Goal: Task Accomplishment & Management: Complete application form

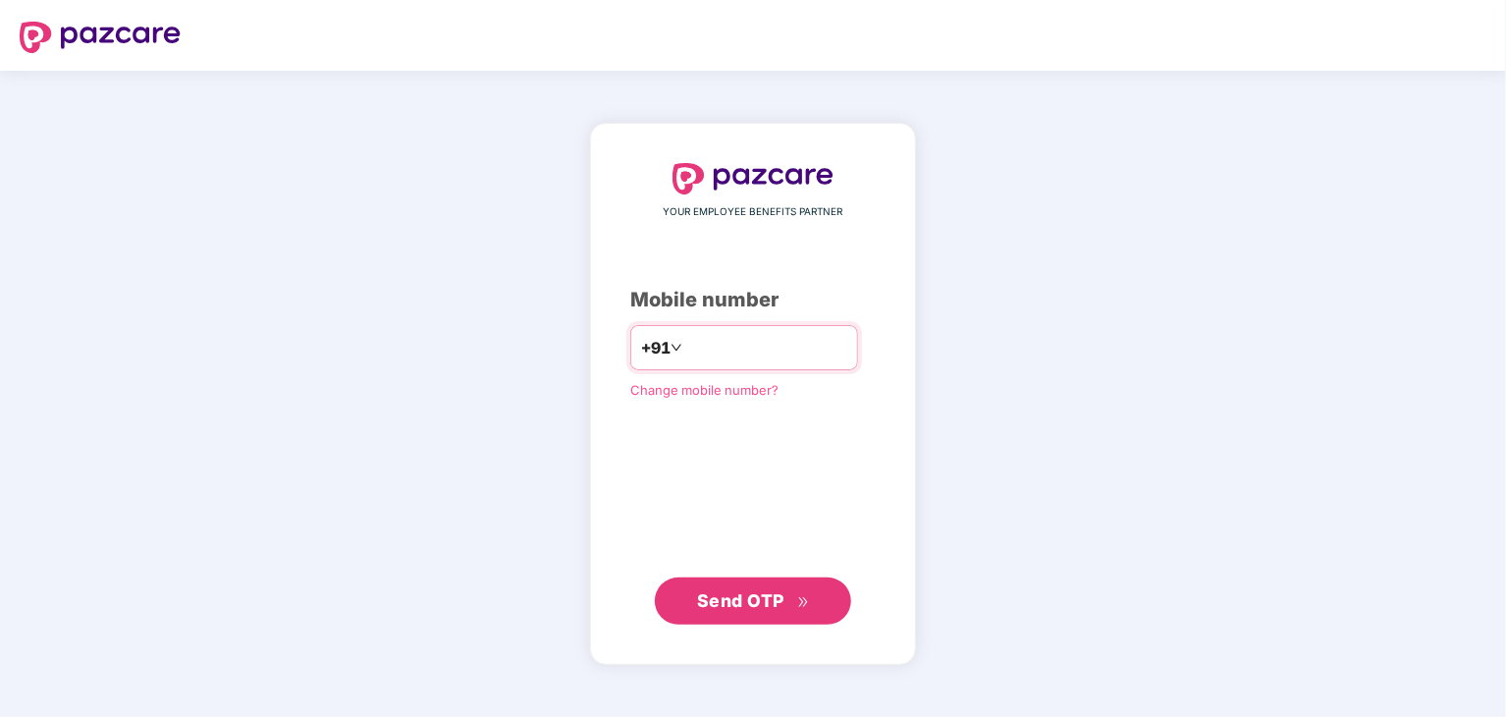
type input "**********"
click at [707, 602] on span "Send OTP" at bounding box center [740, 599] width 87 height 21
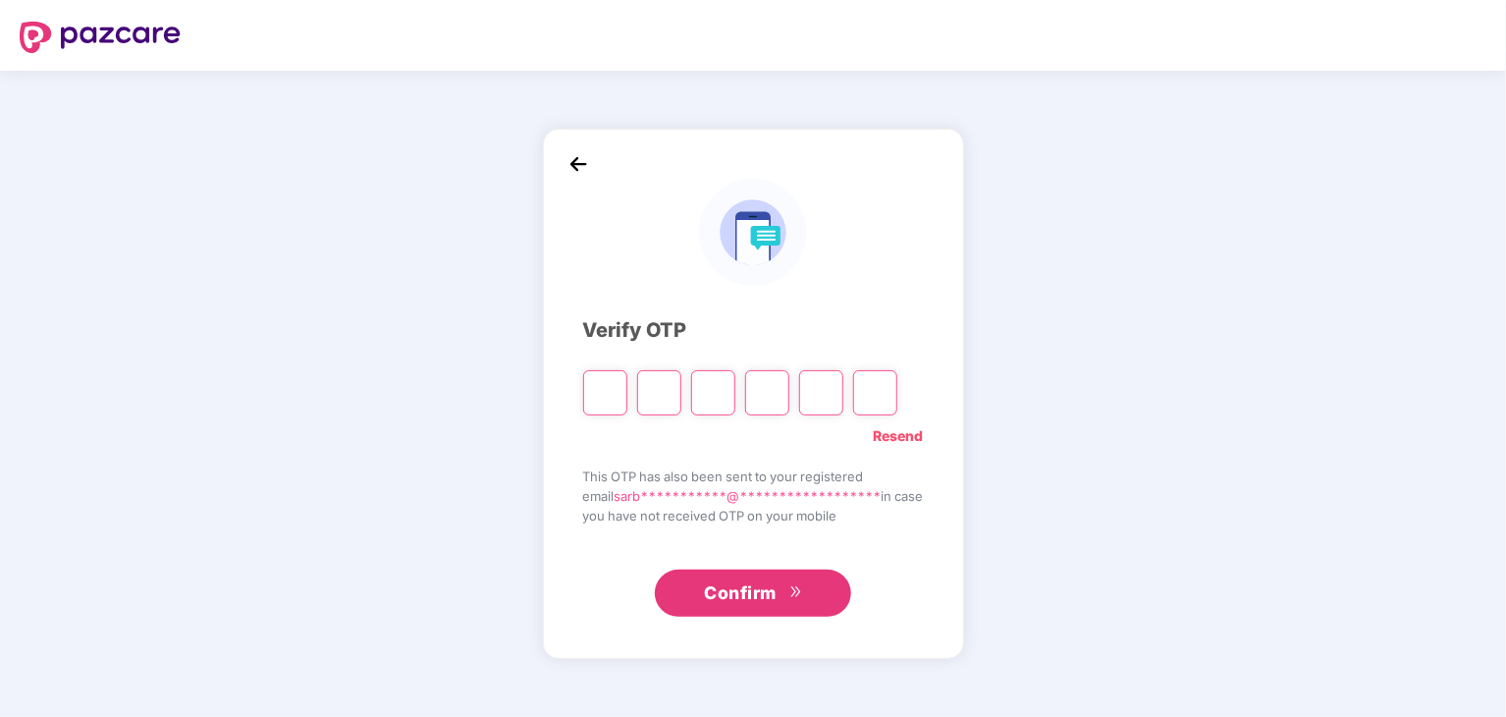
type input "*"
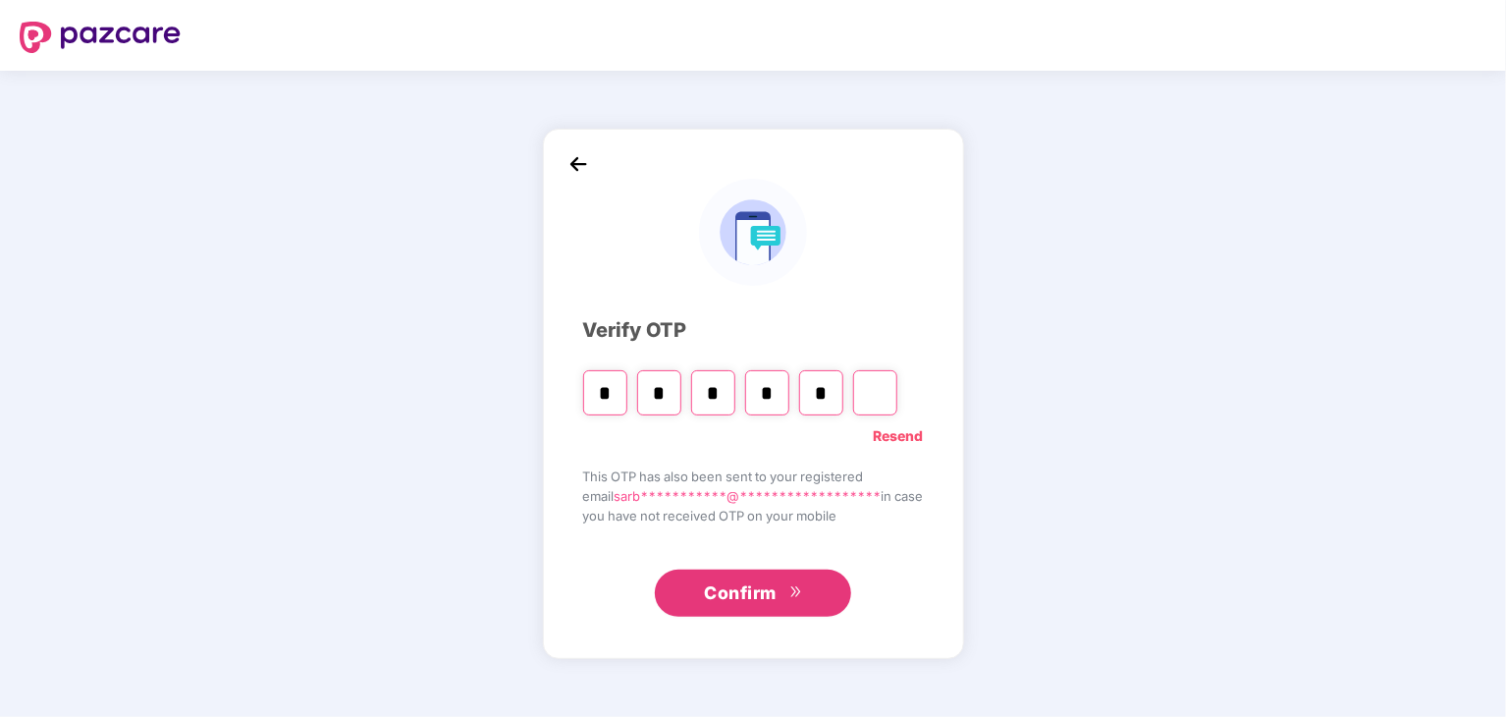
type input "*"
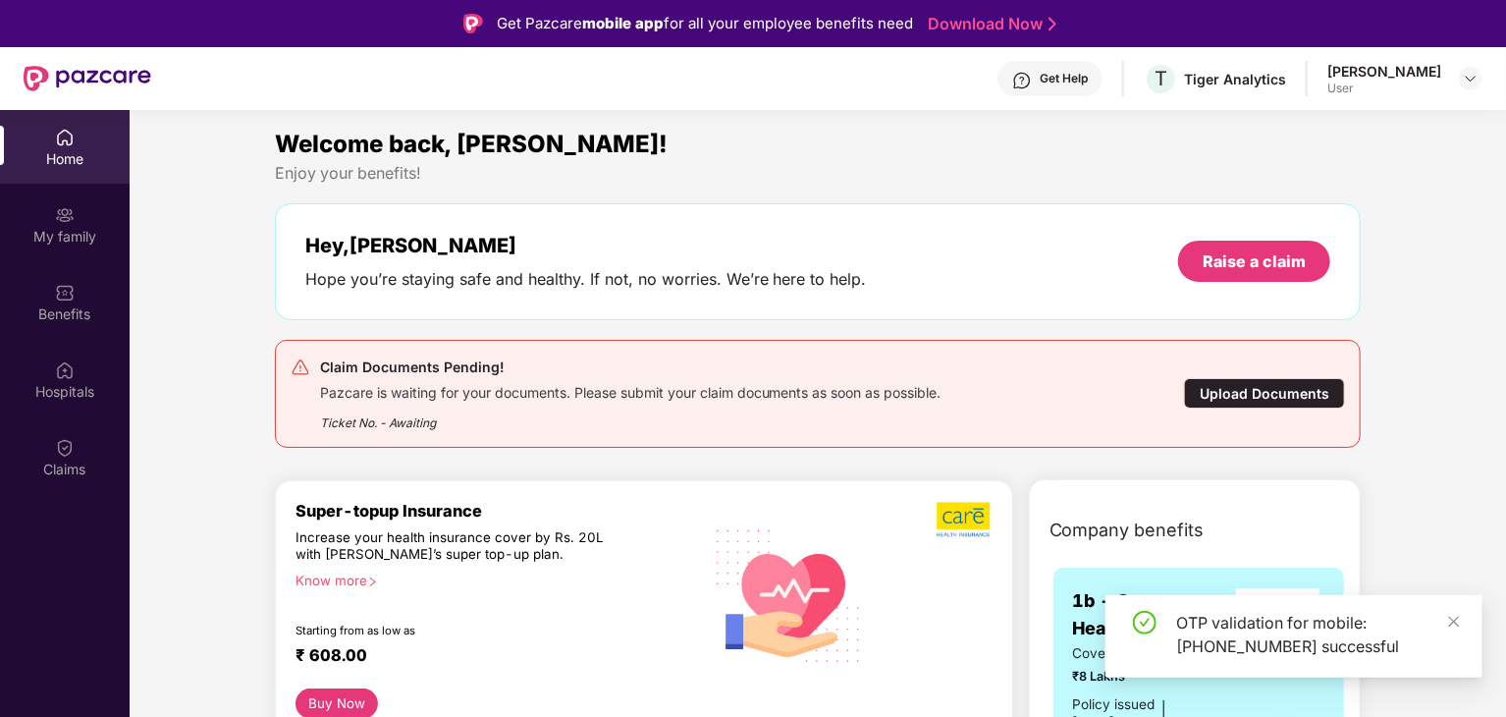
click at [1214, 394] on div "Upload Documents" at bounding box center [1264, 393] width 161 height 30
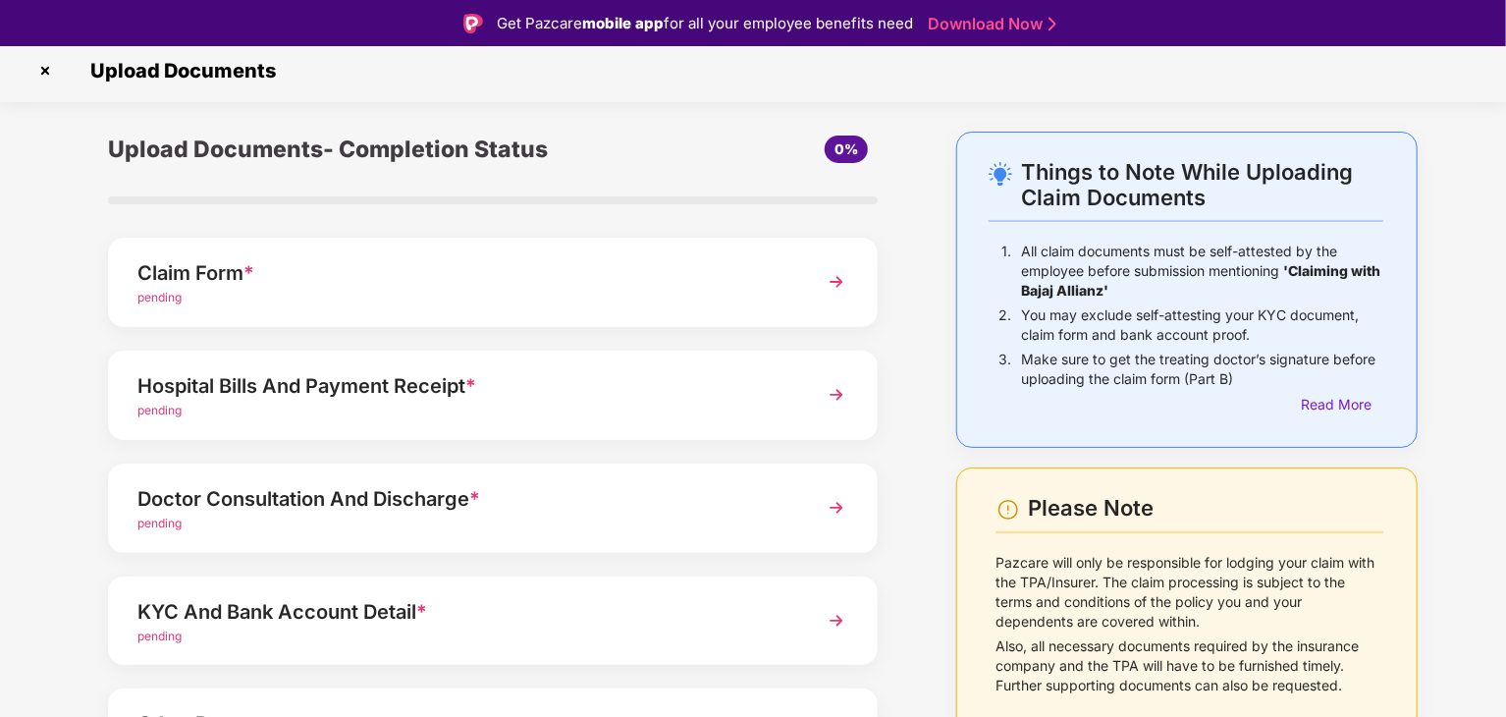
scroll to position [8, 0]
click at [1345, 397] on div "Read More" at bounding box center [1342, 405] width 82 height 22
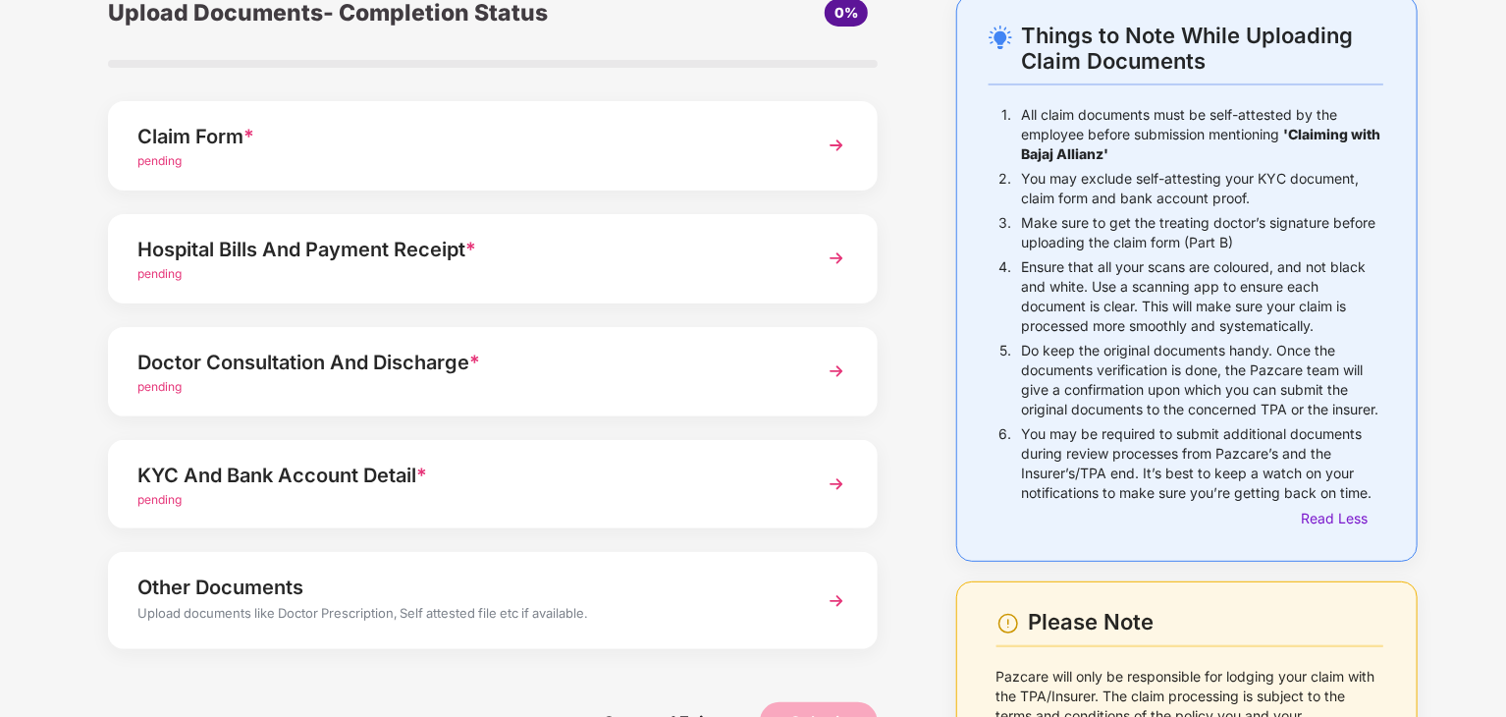
scroll to position [0, 0]
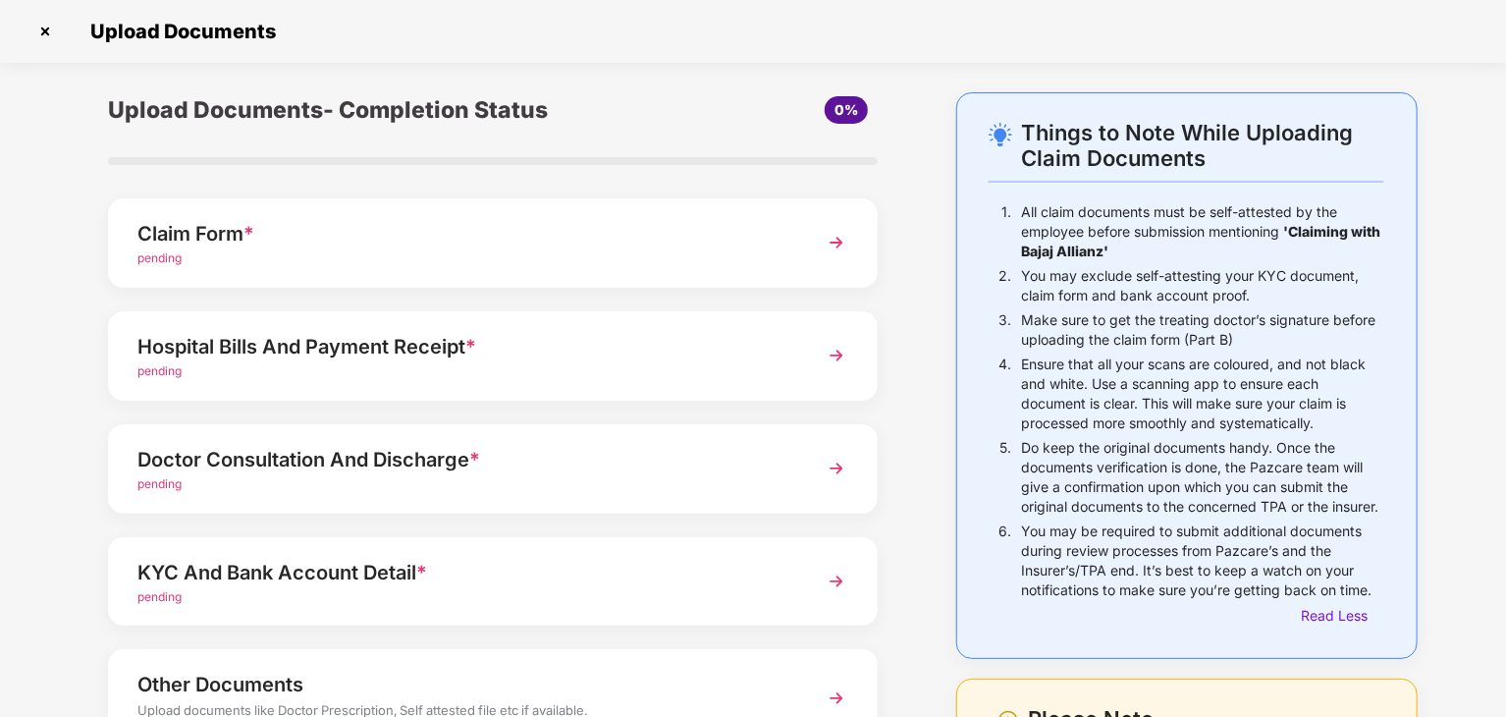
click at [46, 27] on img at bounding box center [44, 31] width 31 height 31
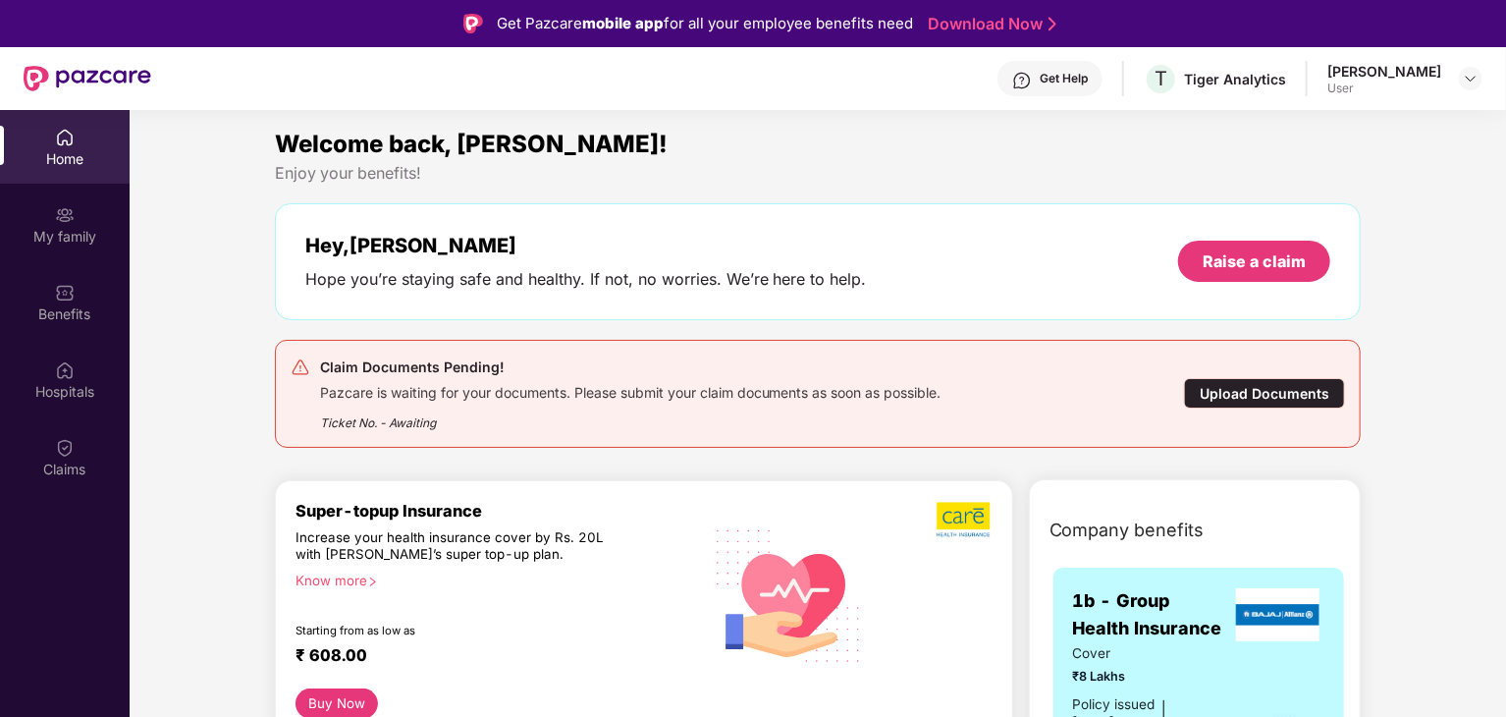
click at [1274, 395] on div "Upload Documents" at bounding box center [1264, 393] width 161 height 30
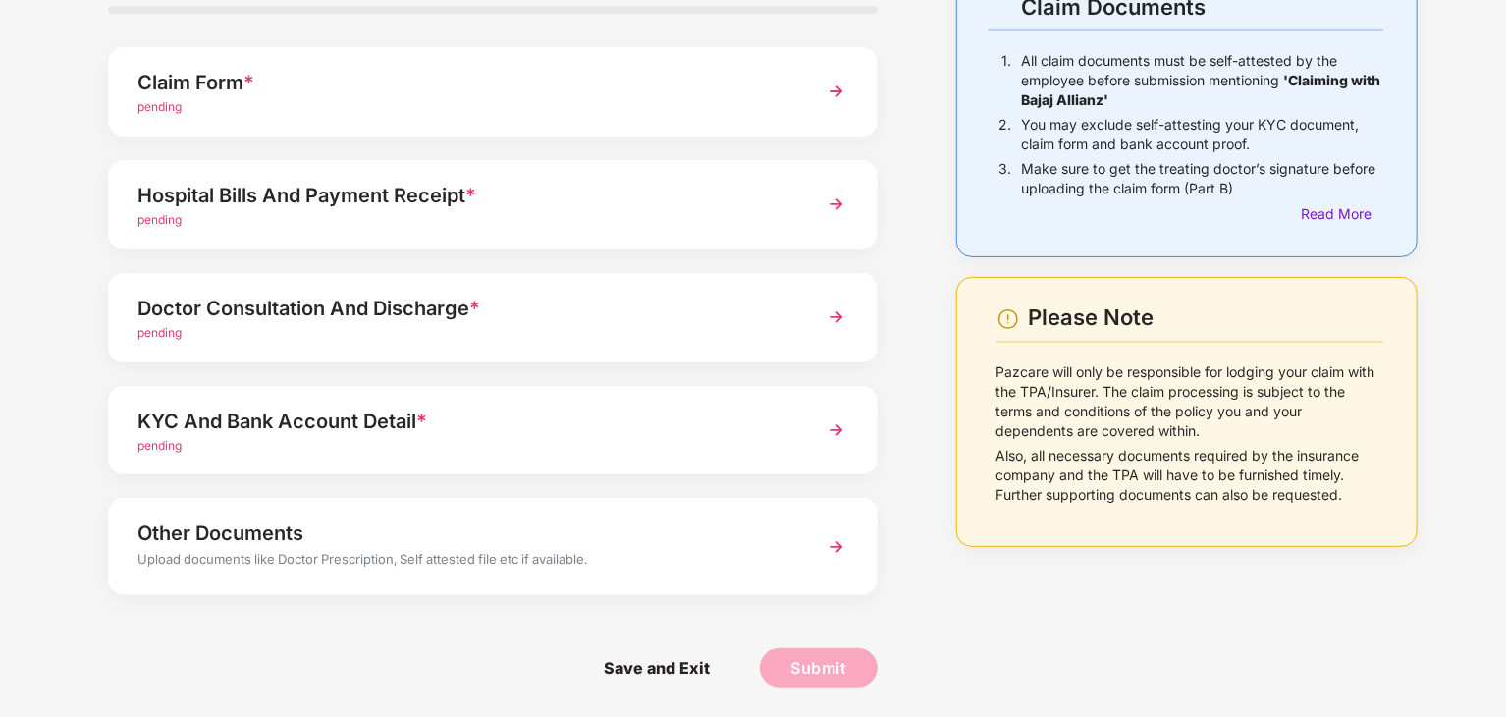
scroll to position [46, 0]
click at [832, 318] on img at bounding box center [836, 317] width 35 height 35
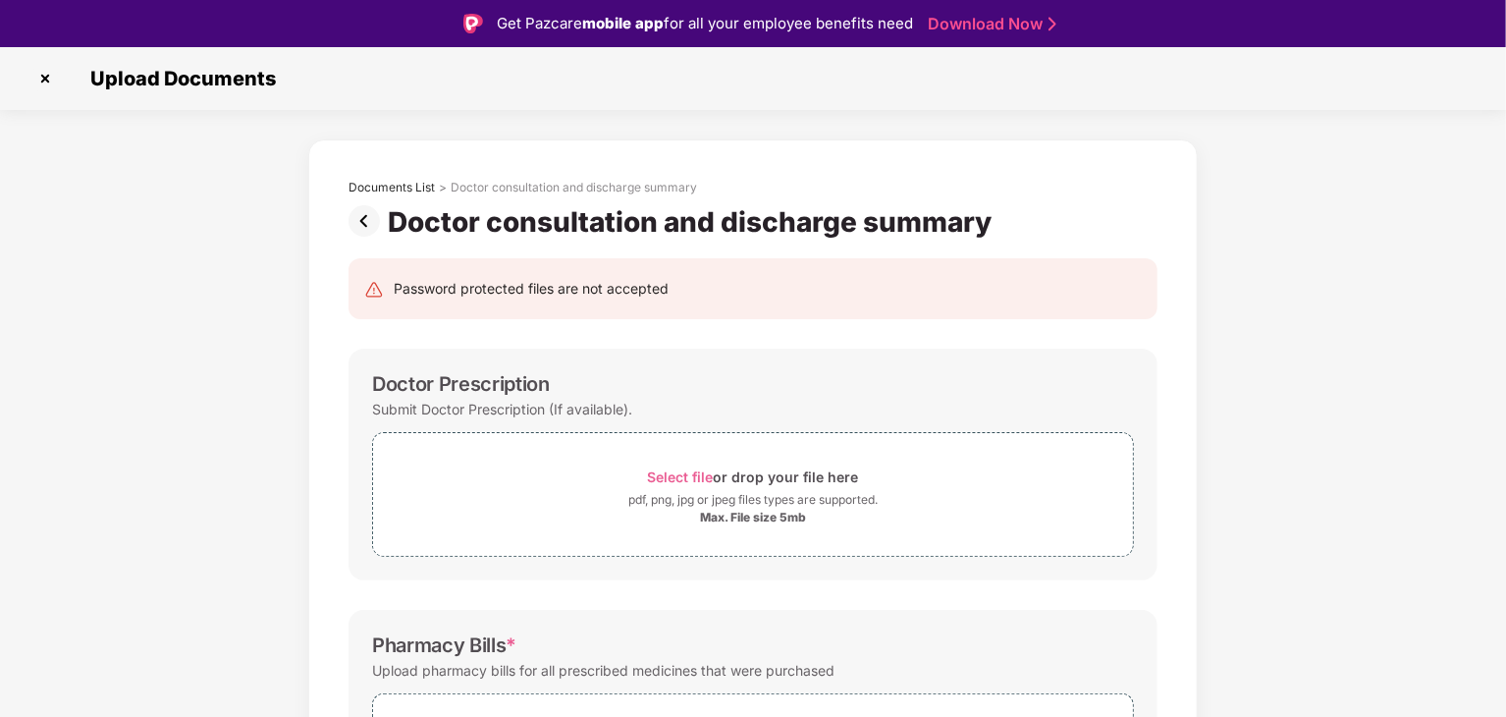
click at [372, 232] on img at bounding box center [367, 220] width 39 height 31
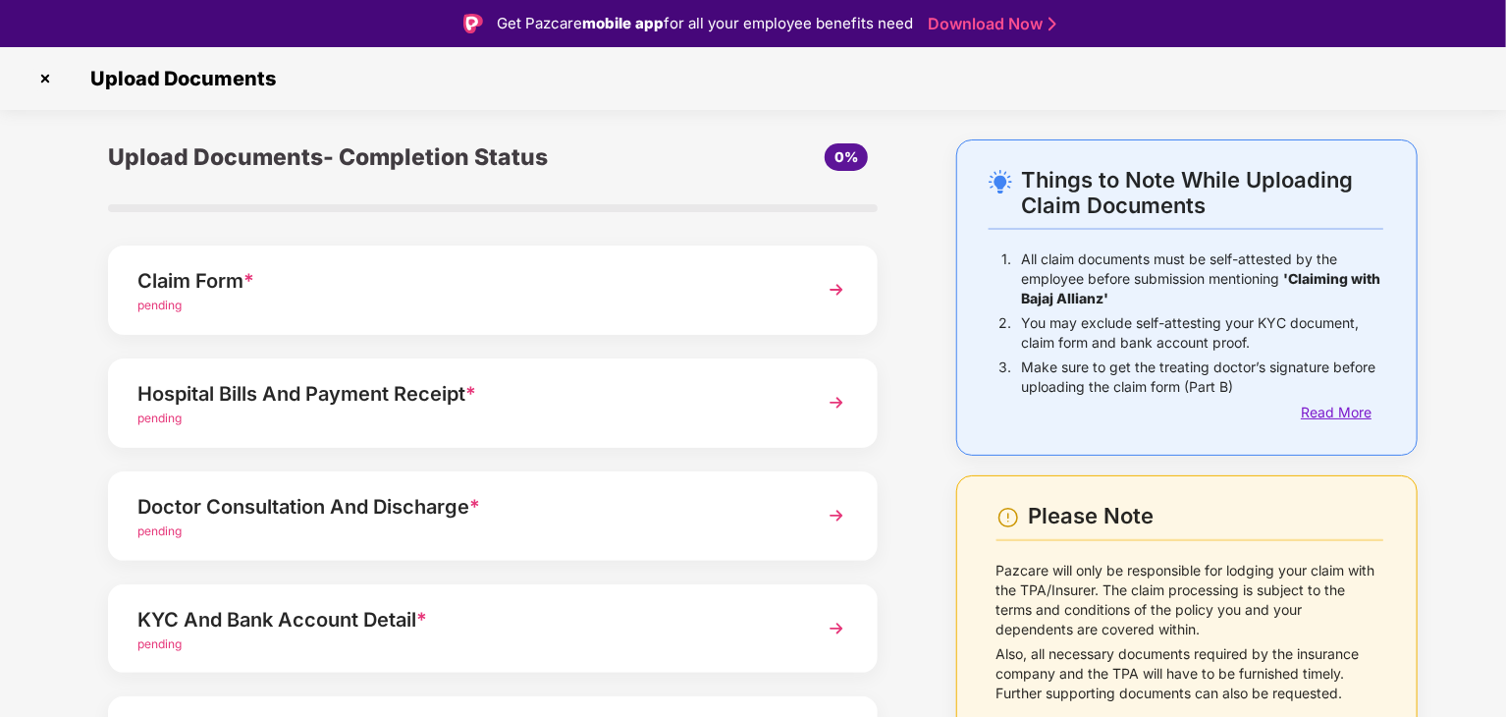
click at [1335, 411] on div "Read More" at bounding box center [1342, 412] width 82 height 22
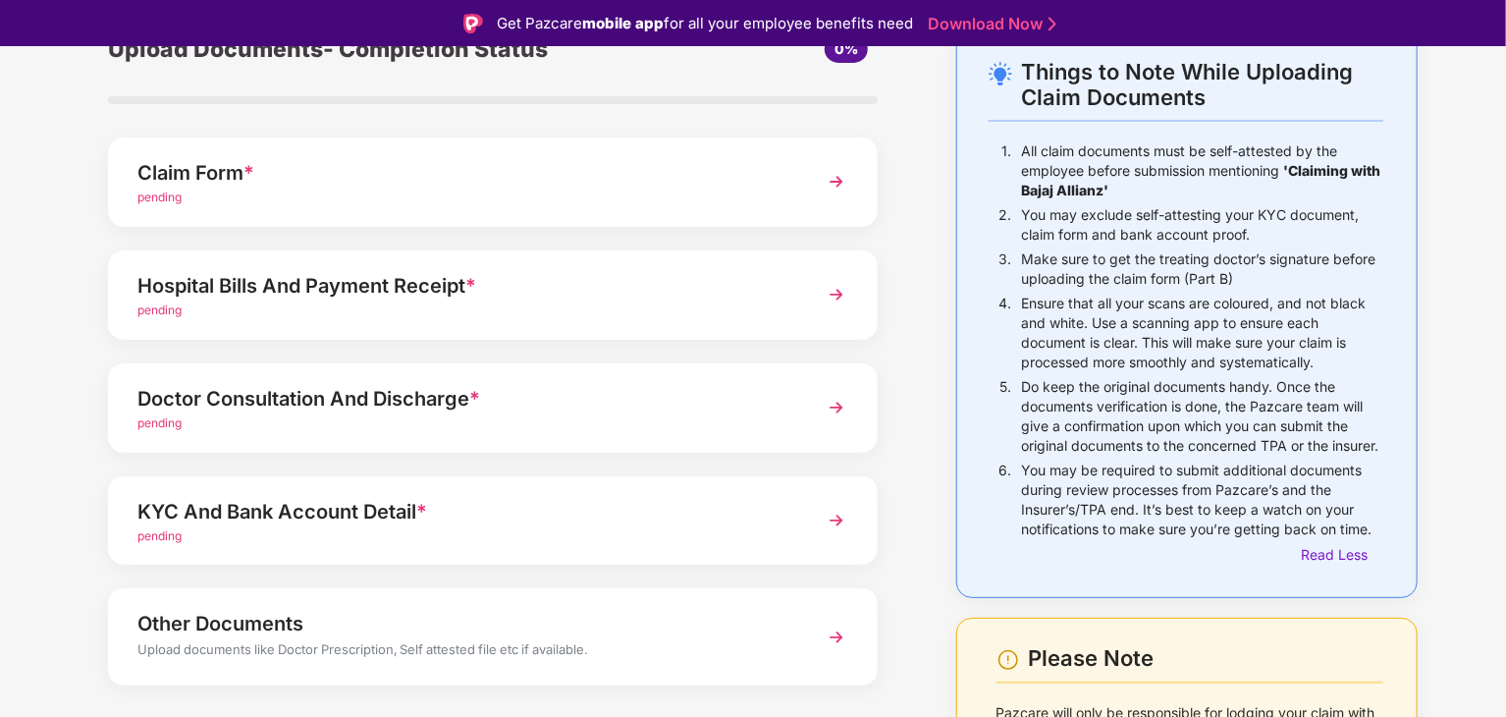
scroll to position [108, 0]
click at [836, 300] on img at bounding box center [836, 294] width 35 height 35
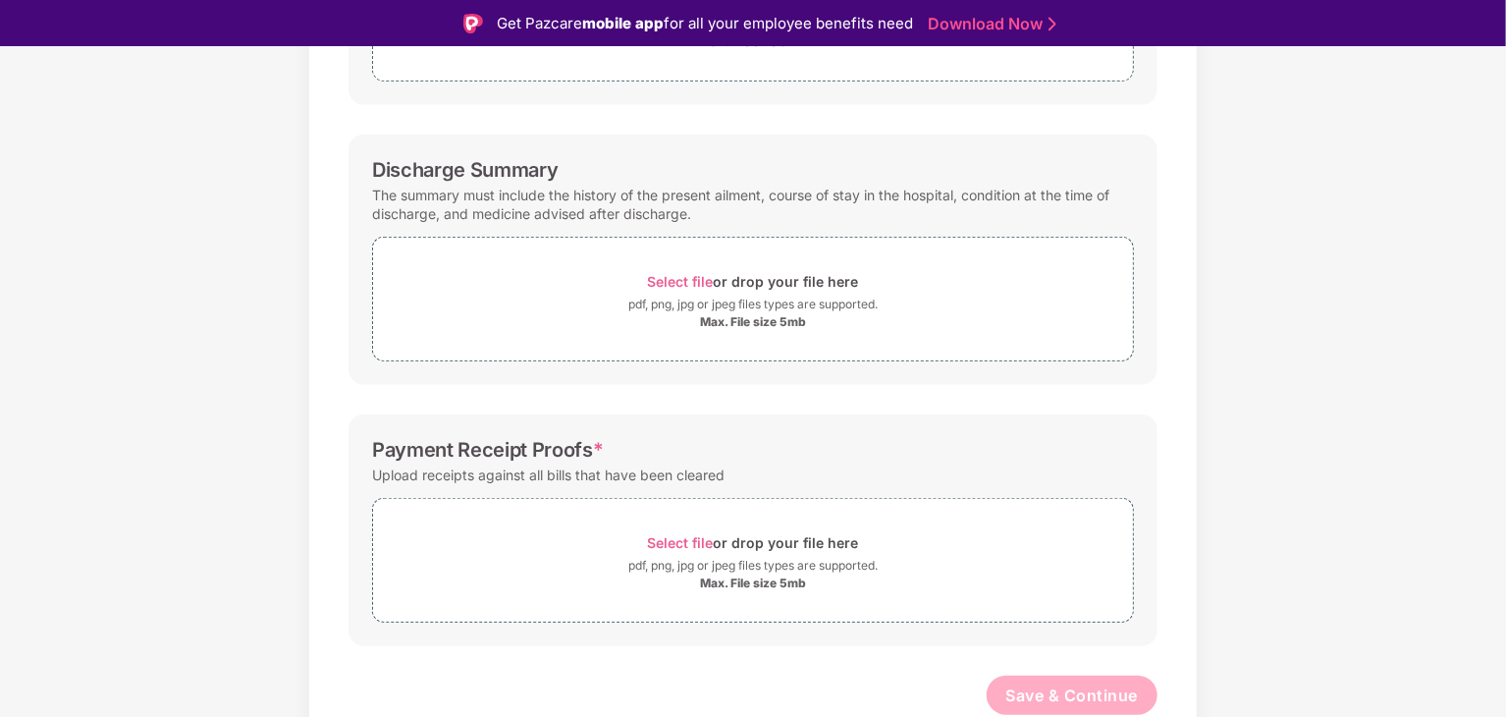
scroll to position [0, 0]
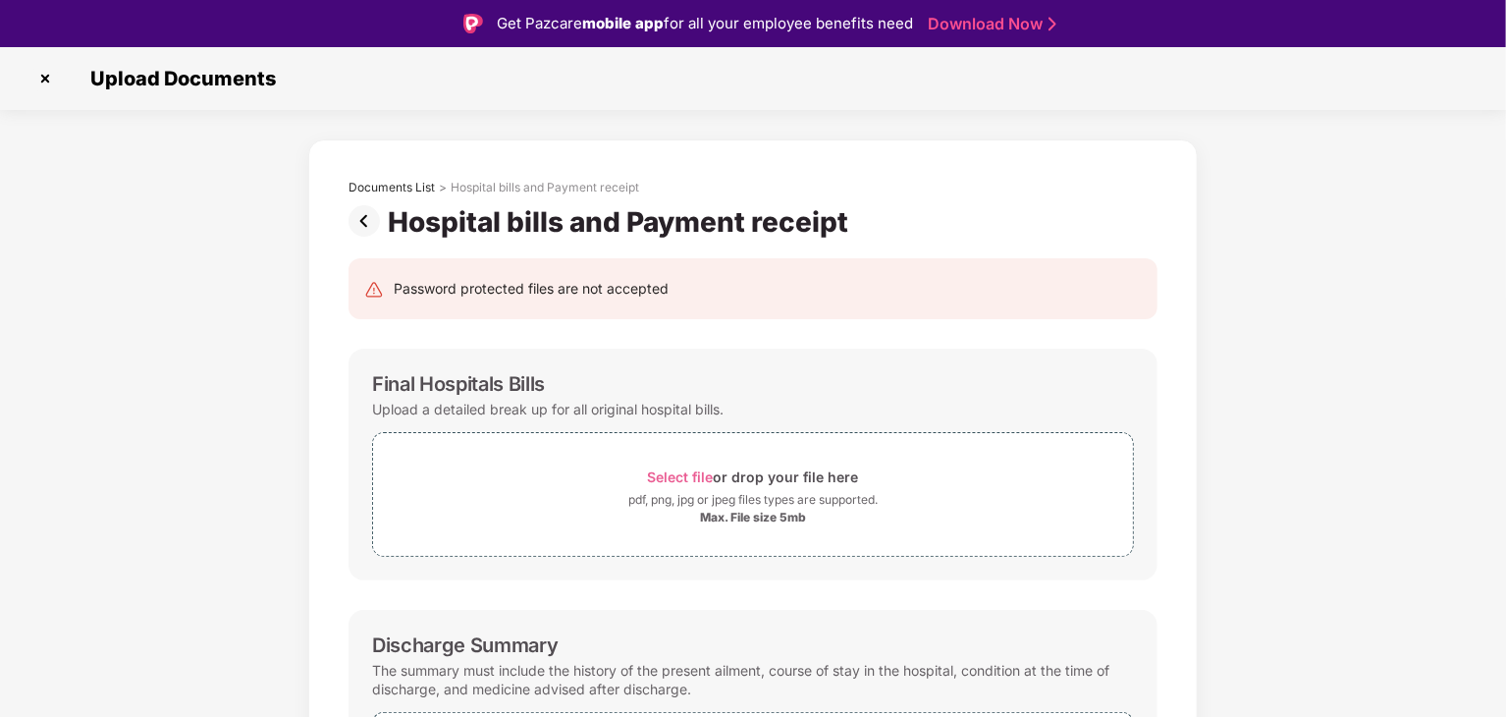
click at [369, 226] on img at bounding box center [367, 220] width 39 height 31
